Goal: Task Accomplishment & Management: Use online tool/utility

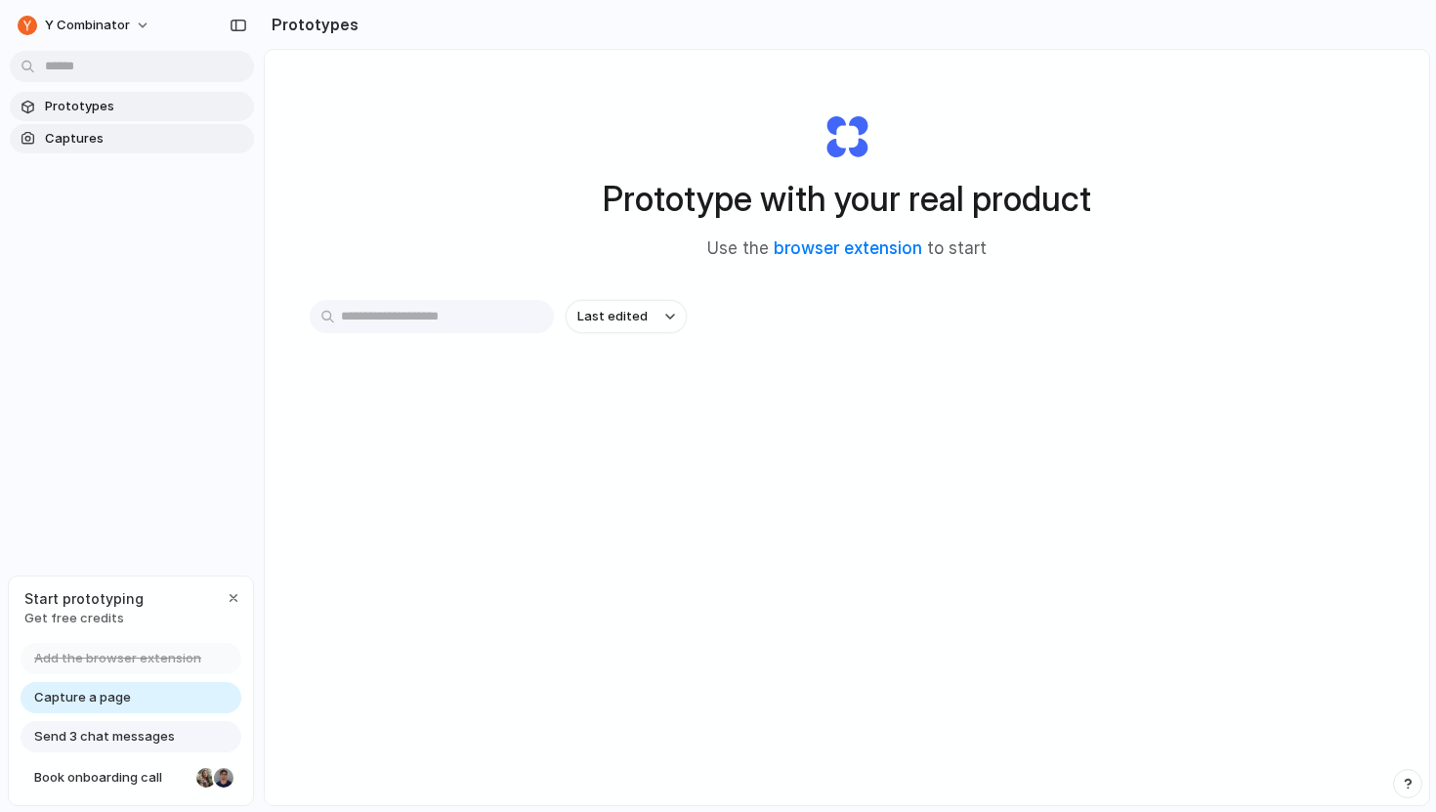
click at [186, 131] on span "Captures" at bounding box center [145, 139] width 201 height 20
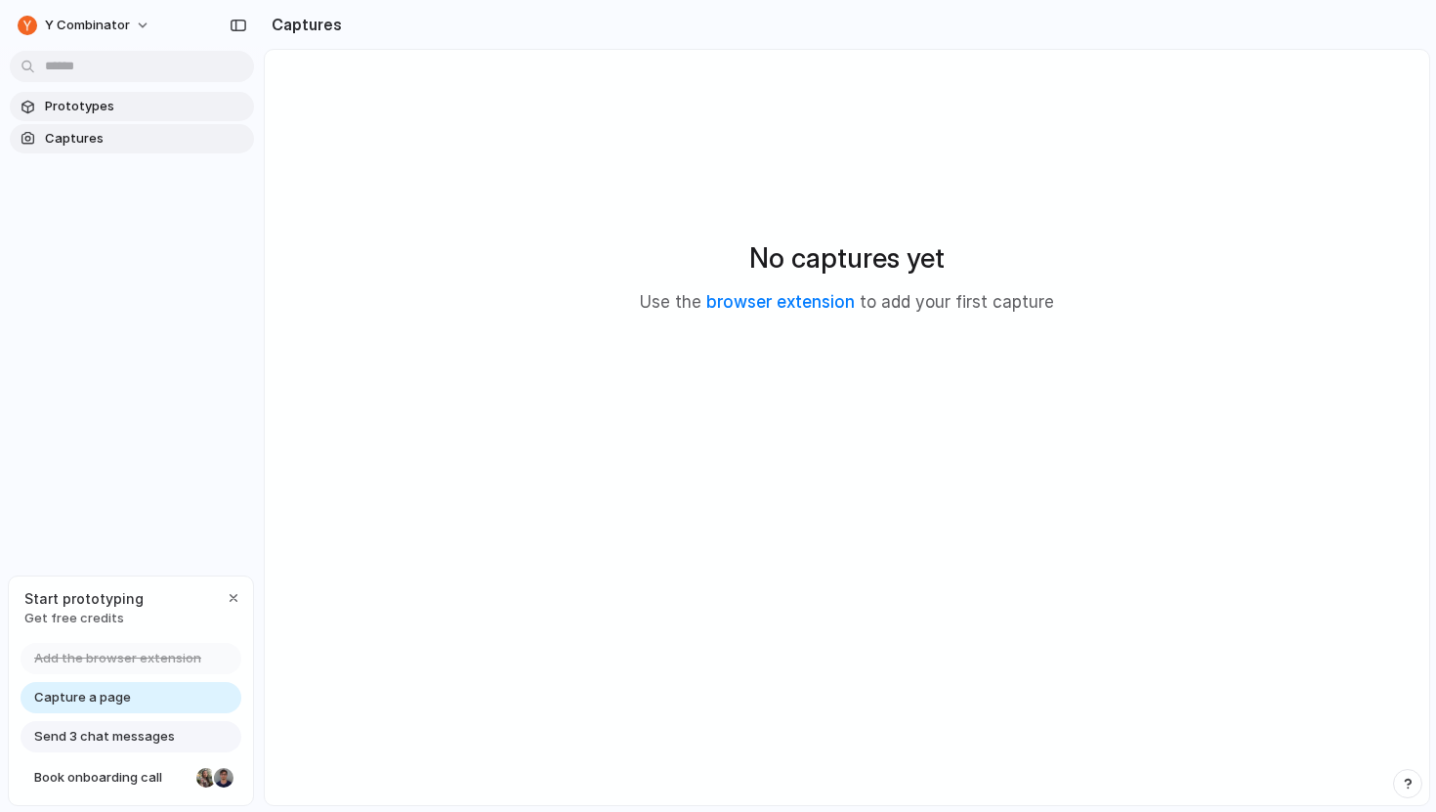
click at [178, 118] on link "Prototypes" at bounding box center [132, 106] width 244 height 29
